Goal: Download file/media

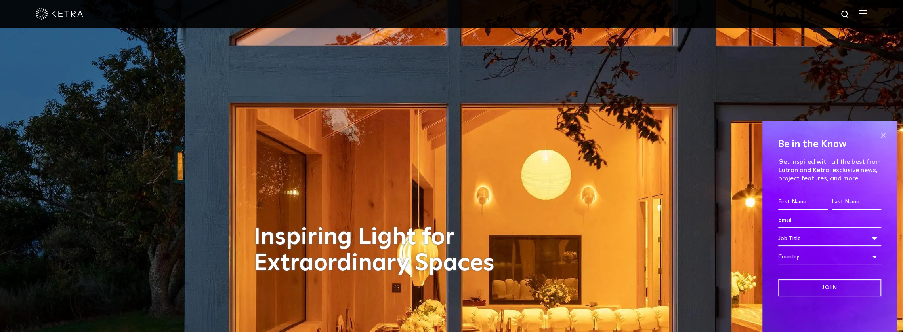
click at [881, 135] on span at bounding box center [883, 135] width 12 height 12
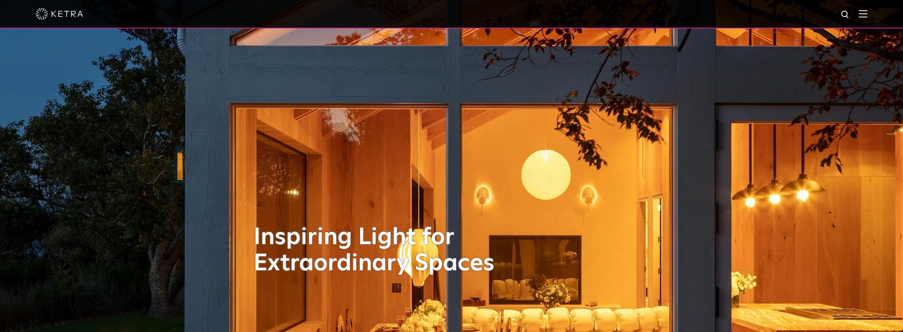
click at [867, 15] on img at bounding box center [862, 14] width 9 height 8
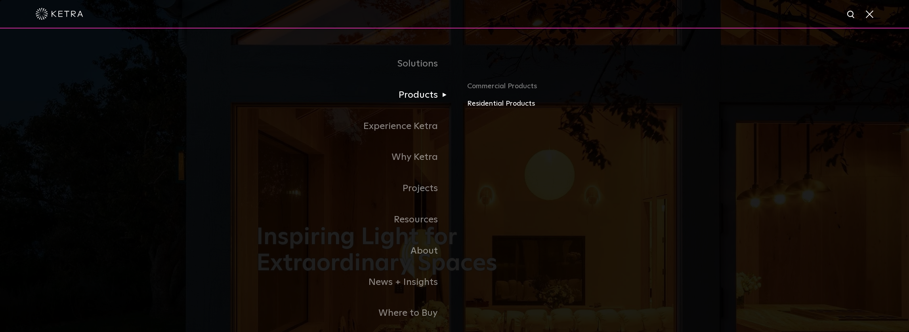
click at [494, 105] on link "Residential Products" at bounding box center [559, 103] width 185 height 11
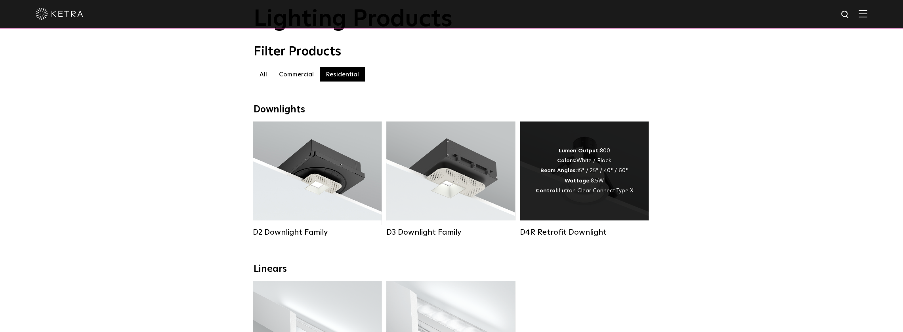
scroll to position [53, 0]
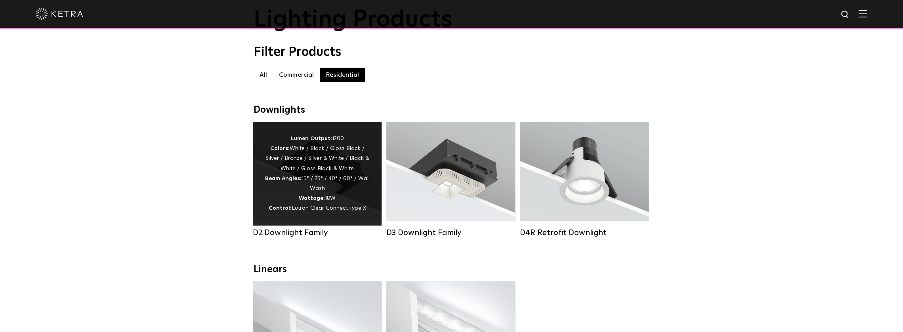
click at [346, 195] on div "Lumen Output: 1200 Colors: White / Black / Gloss Black / Silver / Bronze / Silv…" at bounding box center [317, 174] width 105 height 80
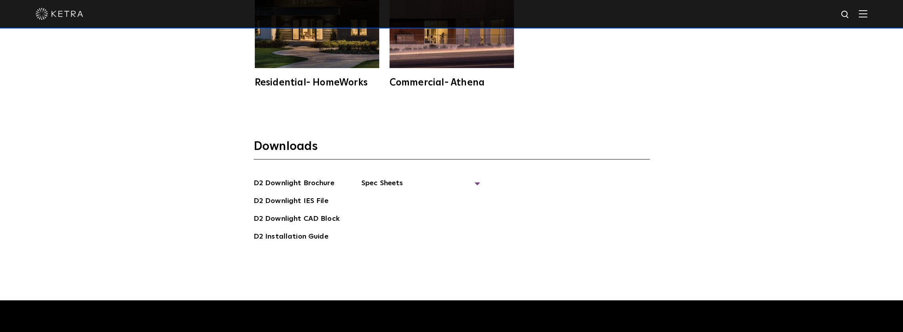
scroll to position [2289, 0]
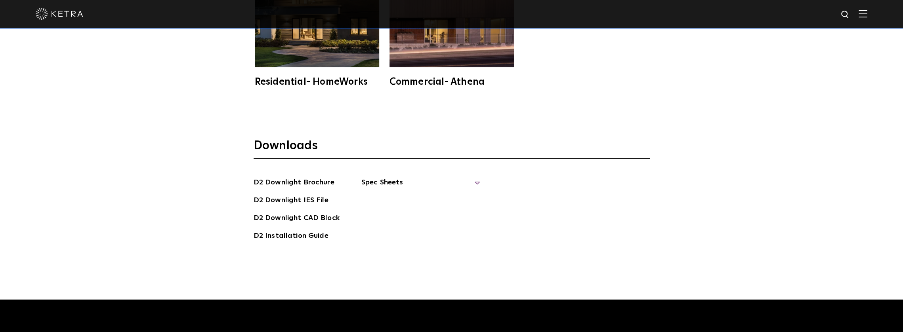
click at [471, 177] on span "Spec Sheets" at bounding box center [420, 185] width 119 height 17
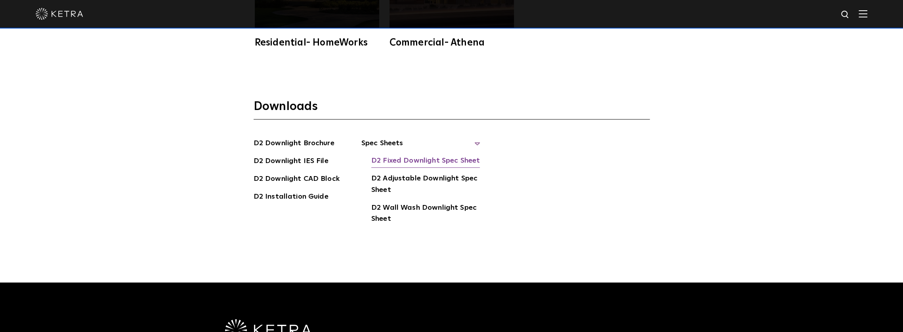
scroll to position [2329, 0]
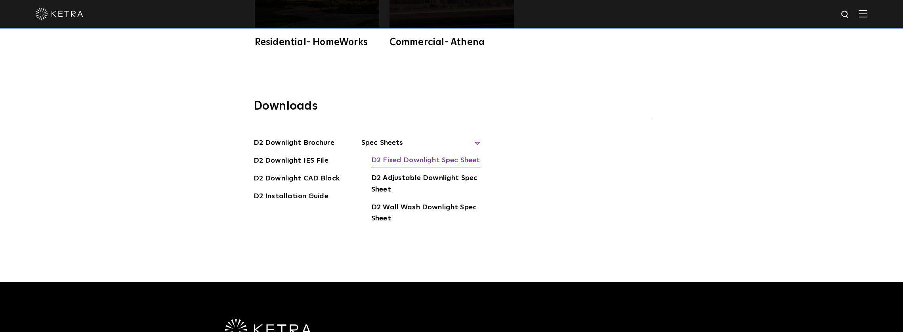
click at [424, 155] on link "D2 Fixed Downlight Spec Sheet" at bounding box center [425, 161] width 109 height 13
